Goal: Information Seeking & Learning: Learn about a topic

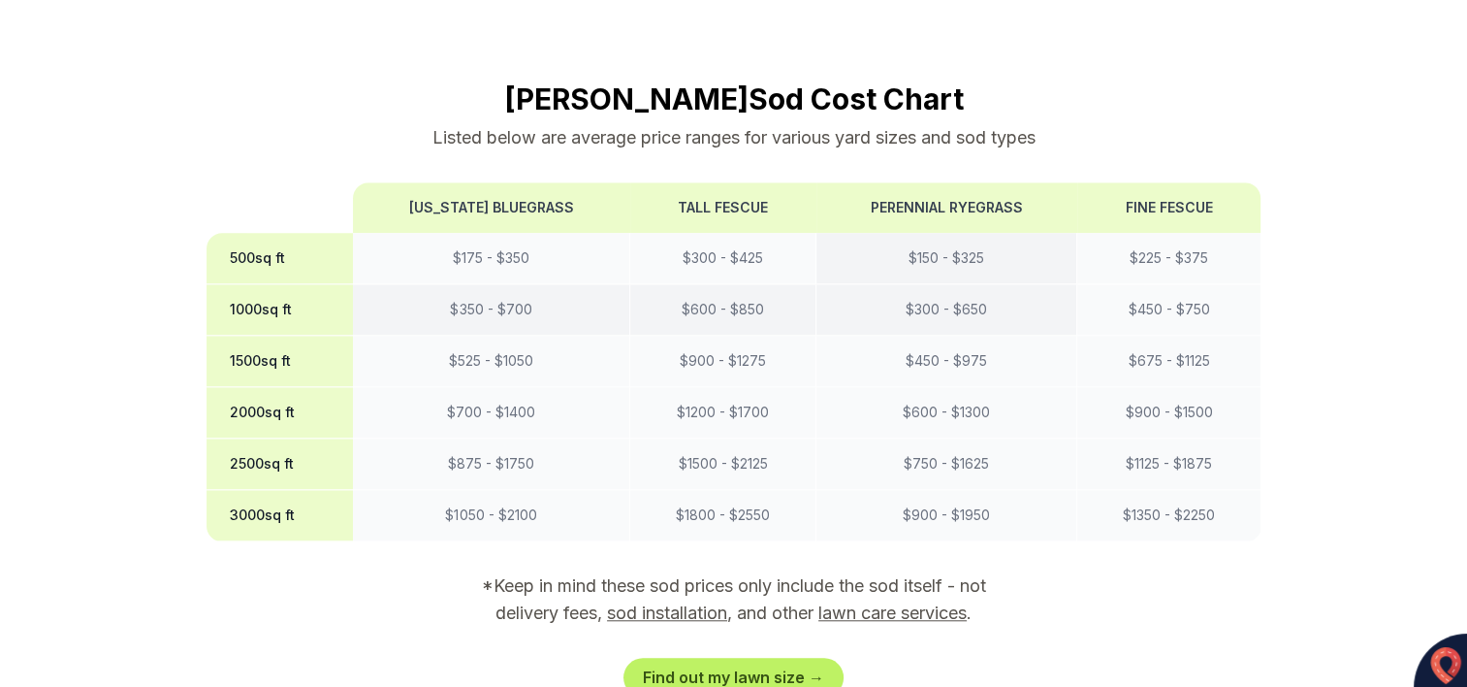
scroll to position [1648, 0]
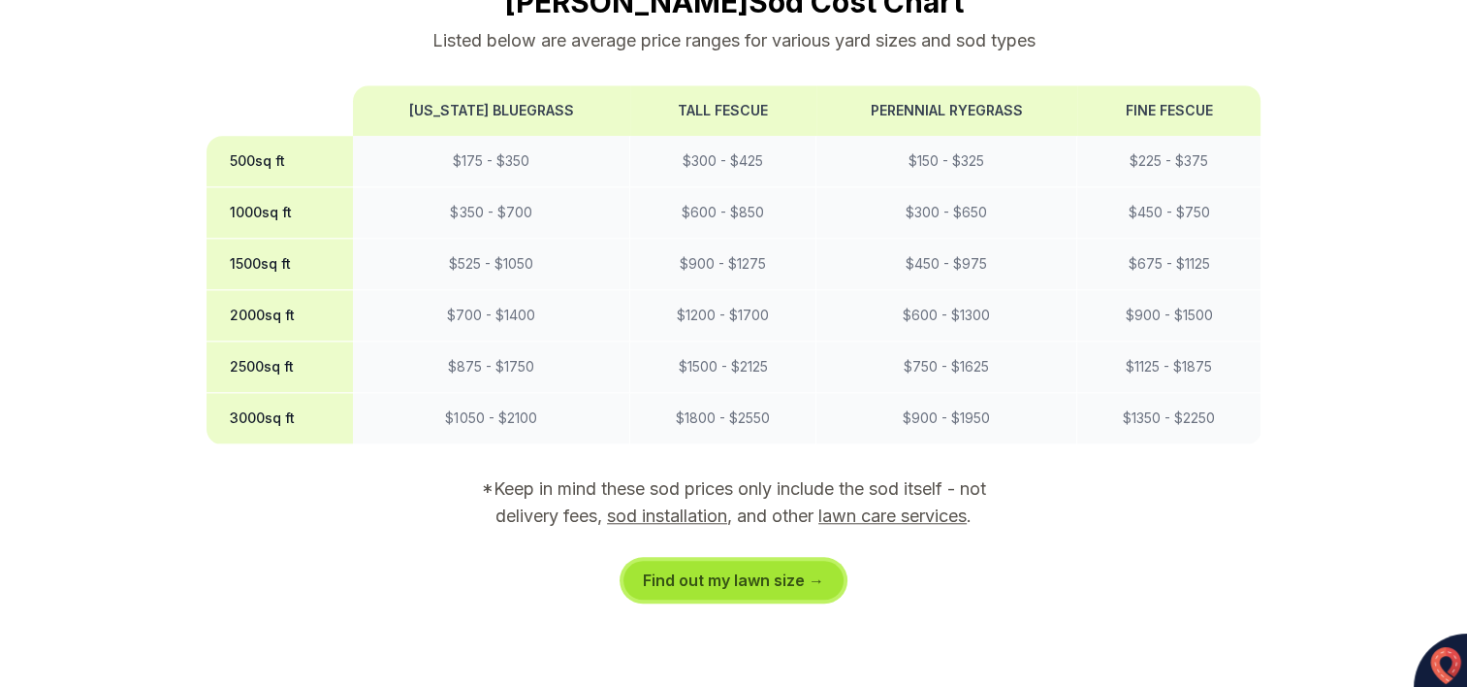
click at [772, 560] on link "Find out my lawn size →" at bounding box center [734, 579] width 220 height 39
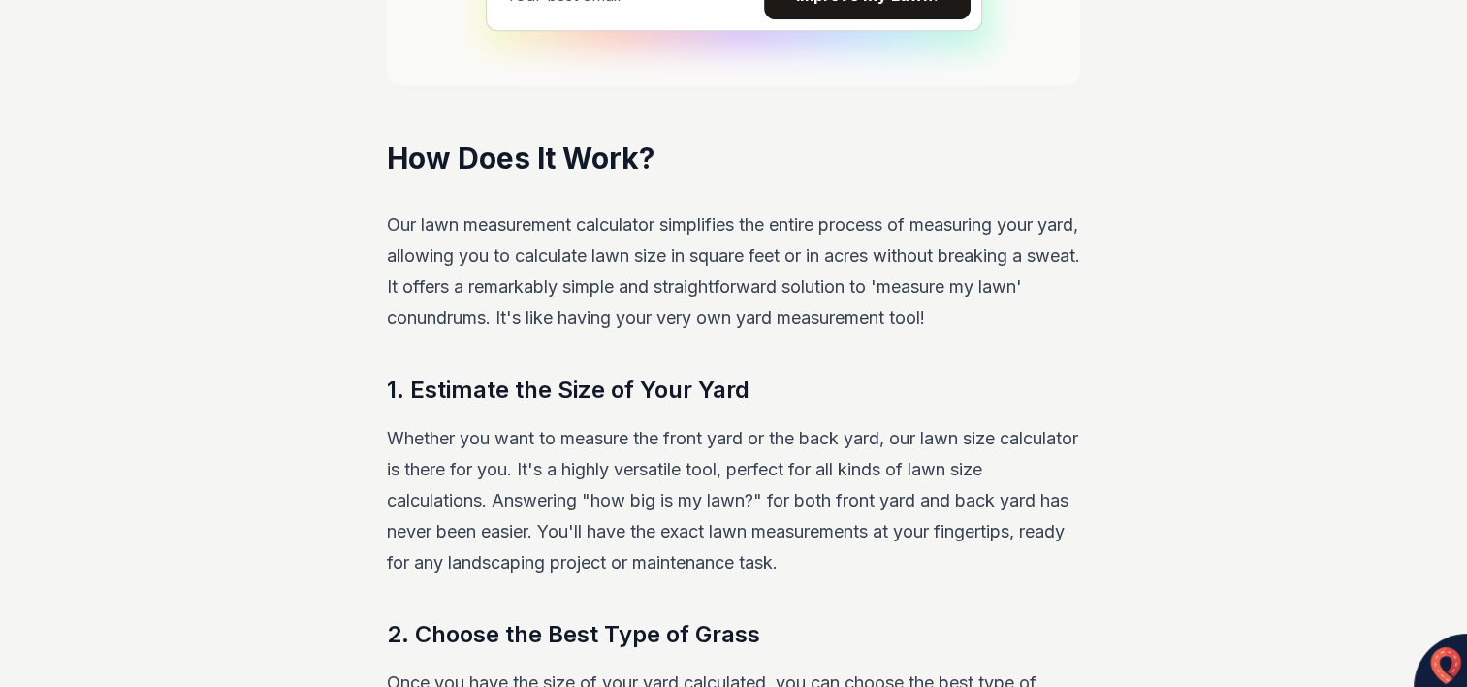
scroll to position [24, 0]
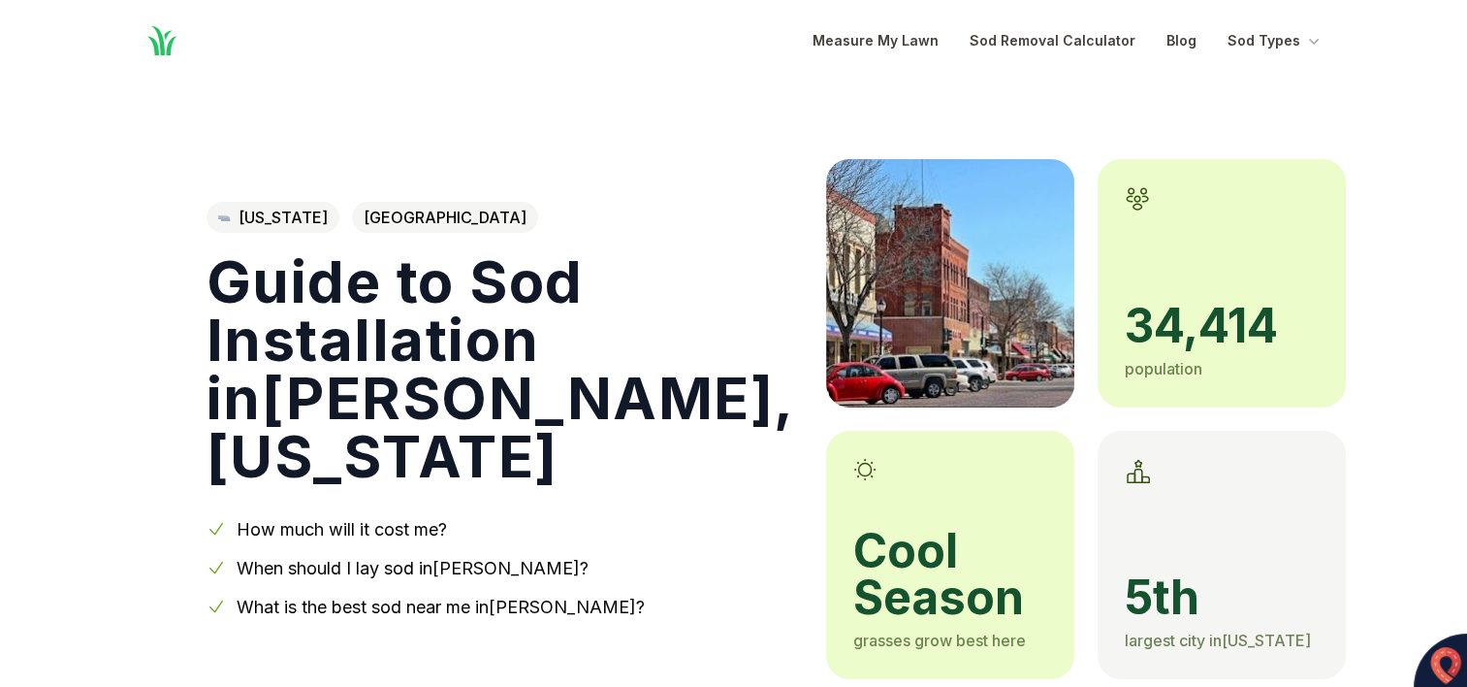
click at [371, 531] on link "How much will it cost me?" at bounding box center [342, 529] width 210 height 20
